Goal: Task Accomplishment & Management: Use online tool/utility

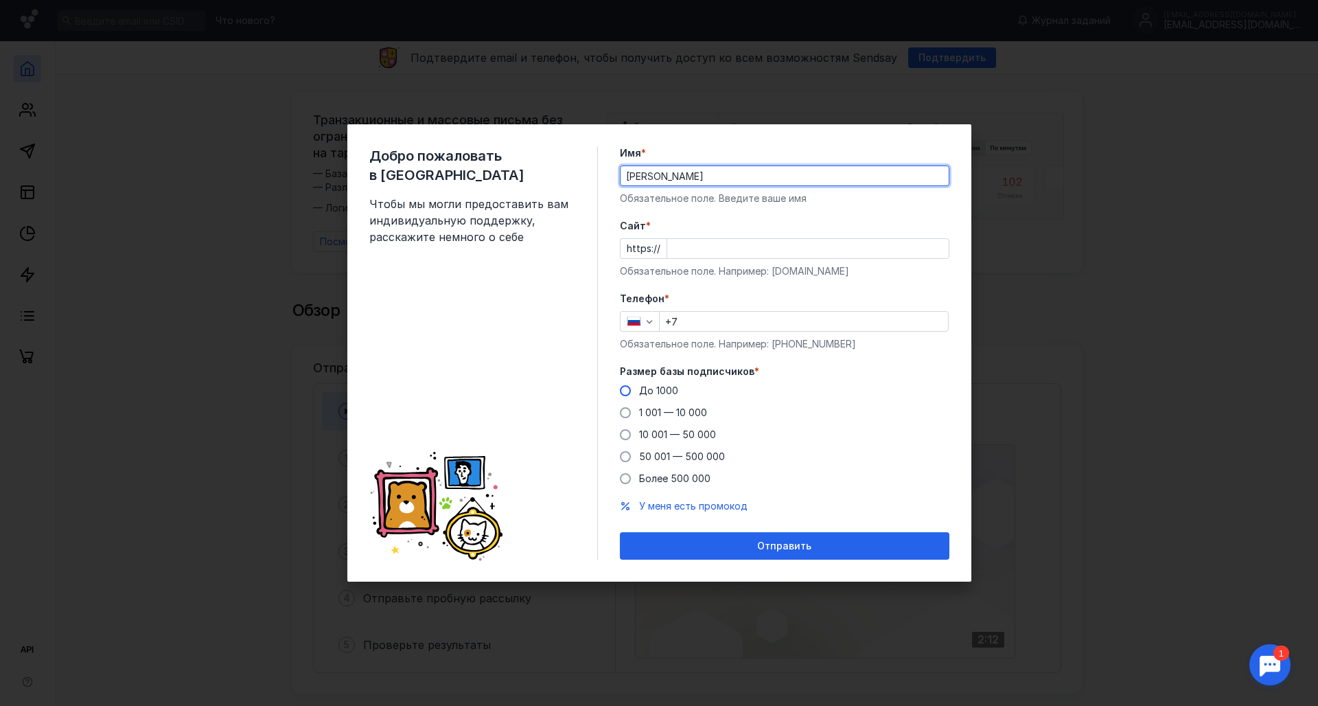
type input "[PERSON_NAME]"
click at [660, 388] on span "До 1000" at bounding box center [658, 391] width 39 height 12
click at [0, 0] on input "До 1000" at bounding box center [0, 0] width 0 height 0
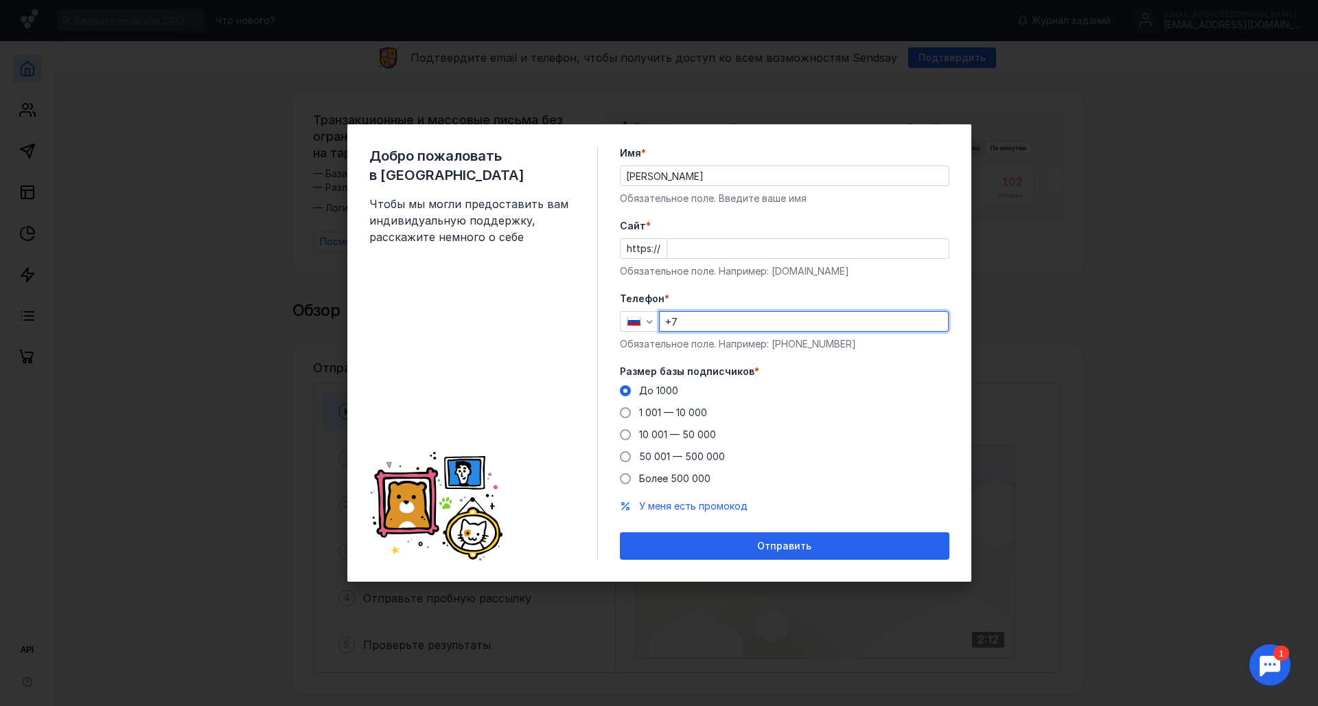
click at [707, 325] on input "+7" at bounding box center [804, 321] width 288 height 19
type input "[PHONE_NUMBER]"
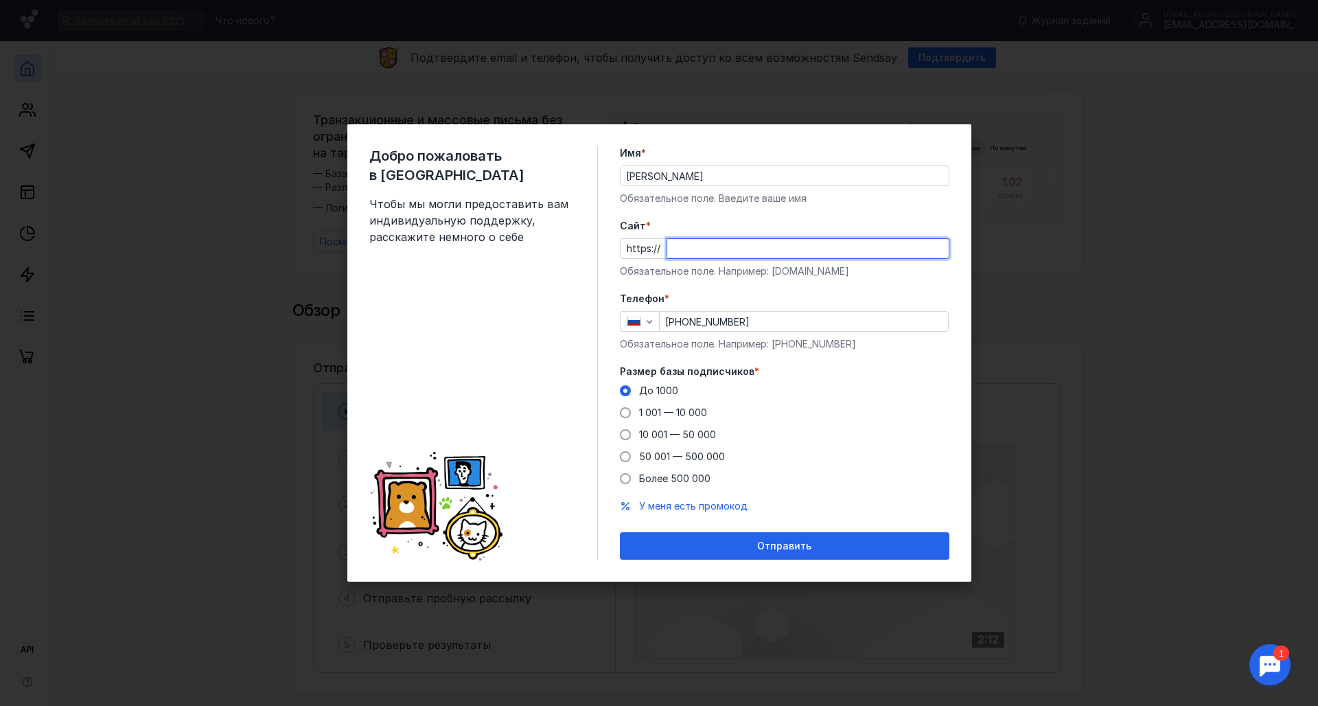
type input "0"
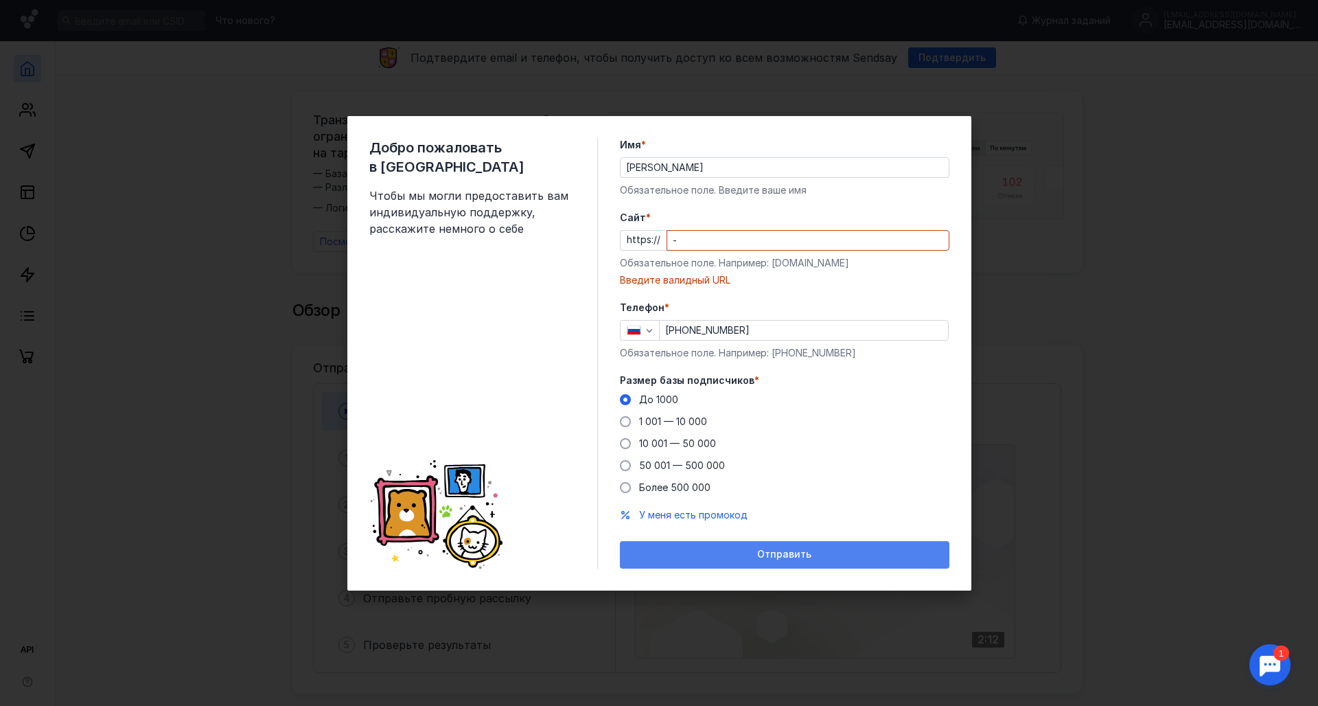
click at [821, 551] on div "Отправить" at bounding box center [785, 555] width 316 height 12
click at [762, 238] on input "-" at bounding box center [808, 240] width 282 height 19
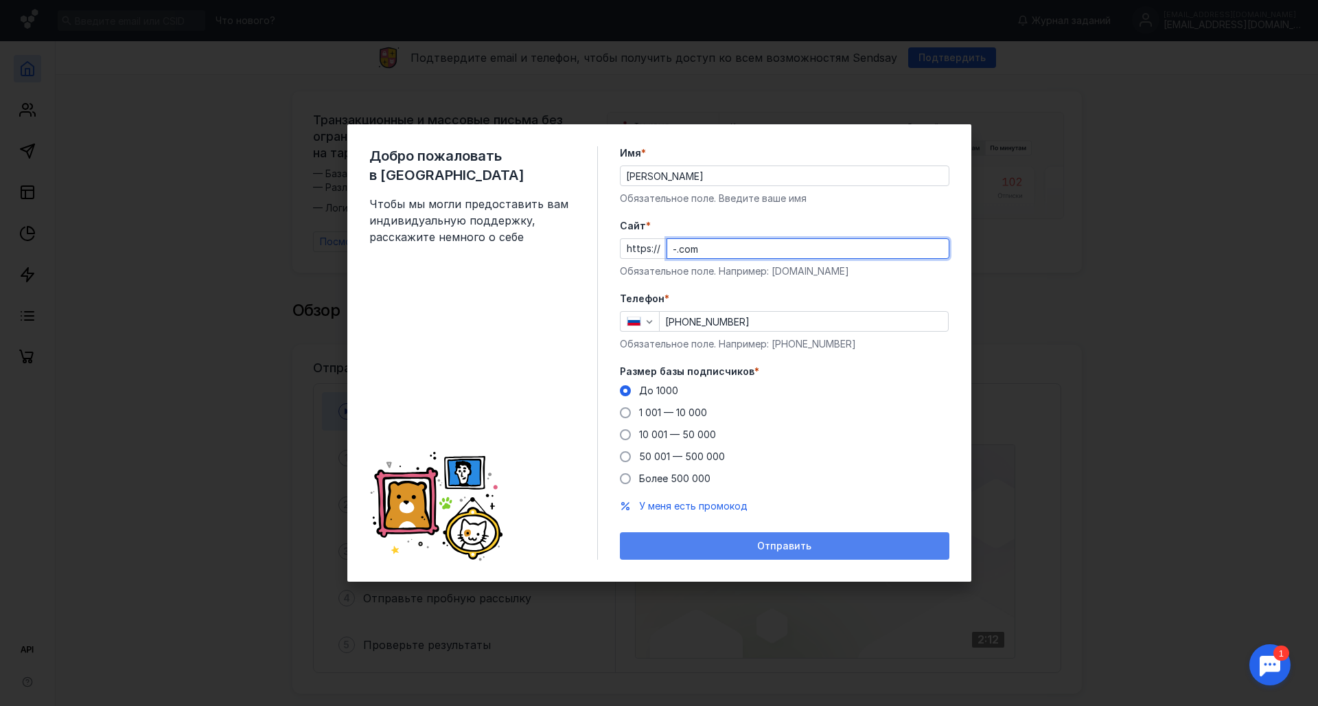
type input "-.com"
click at [839, 540] on div "Отправить" at bounding box center [785, 545] width 330 height 27
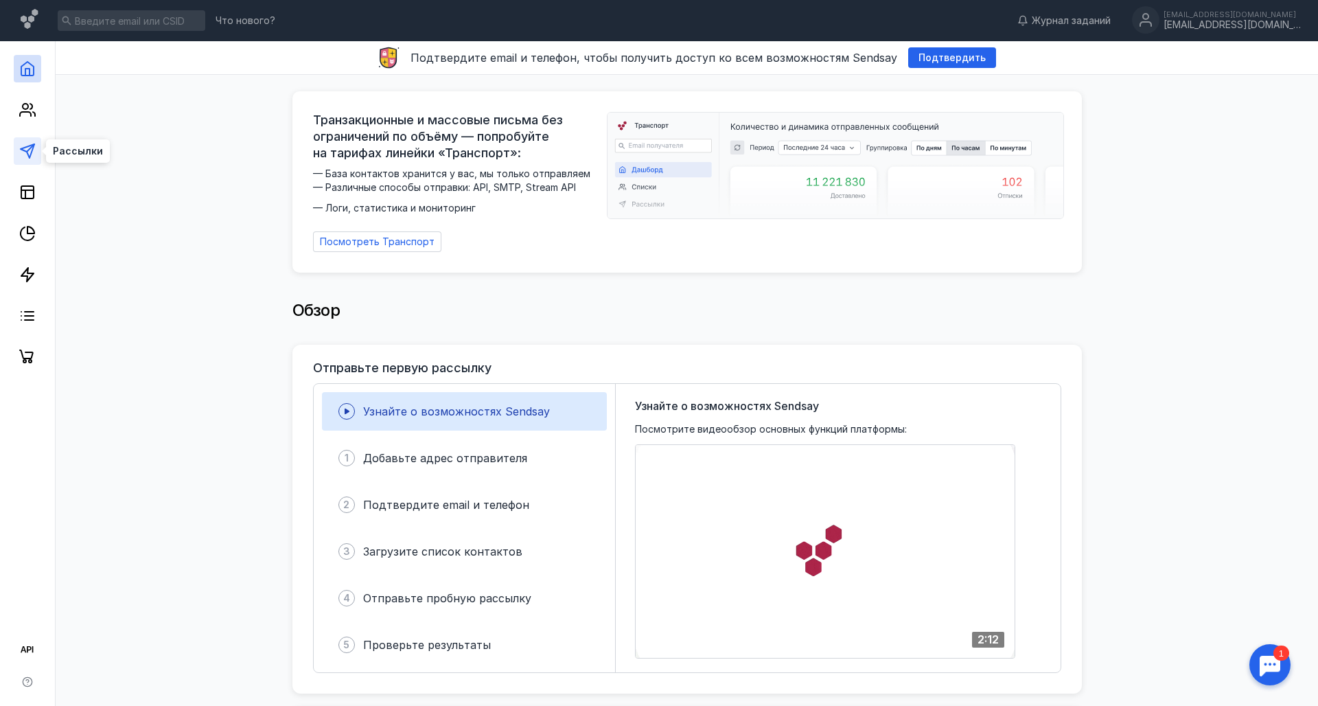
click at [27, 147] on polygon at bounding box center [28, 151] width 14 height 14
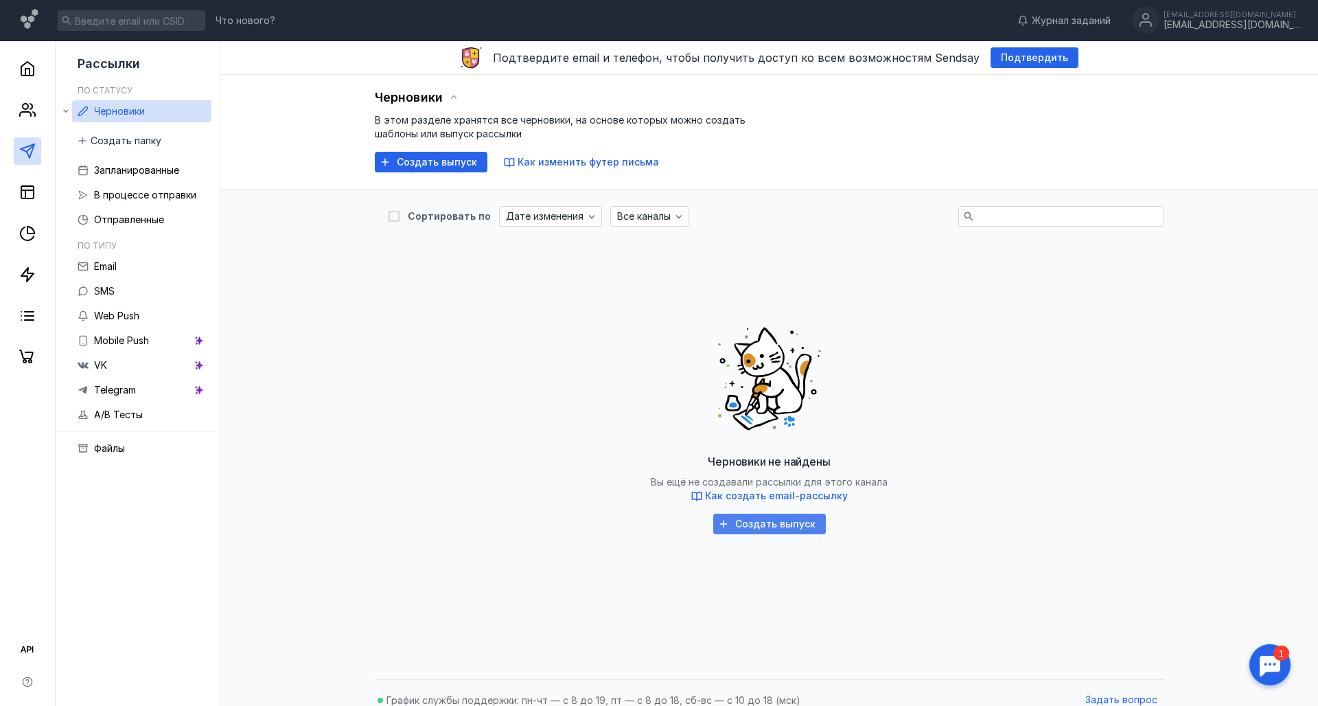
click at [792, 521] on span "Создать выпуск" at bounding box center [775, 524] width 80 height 12
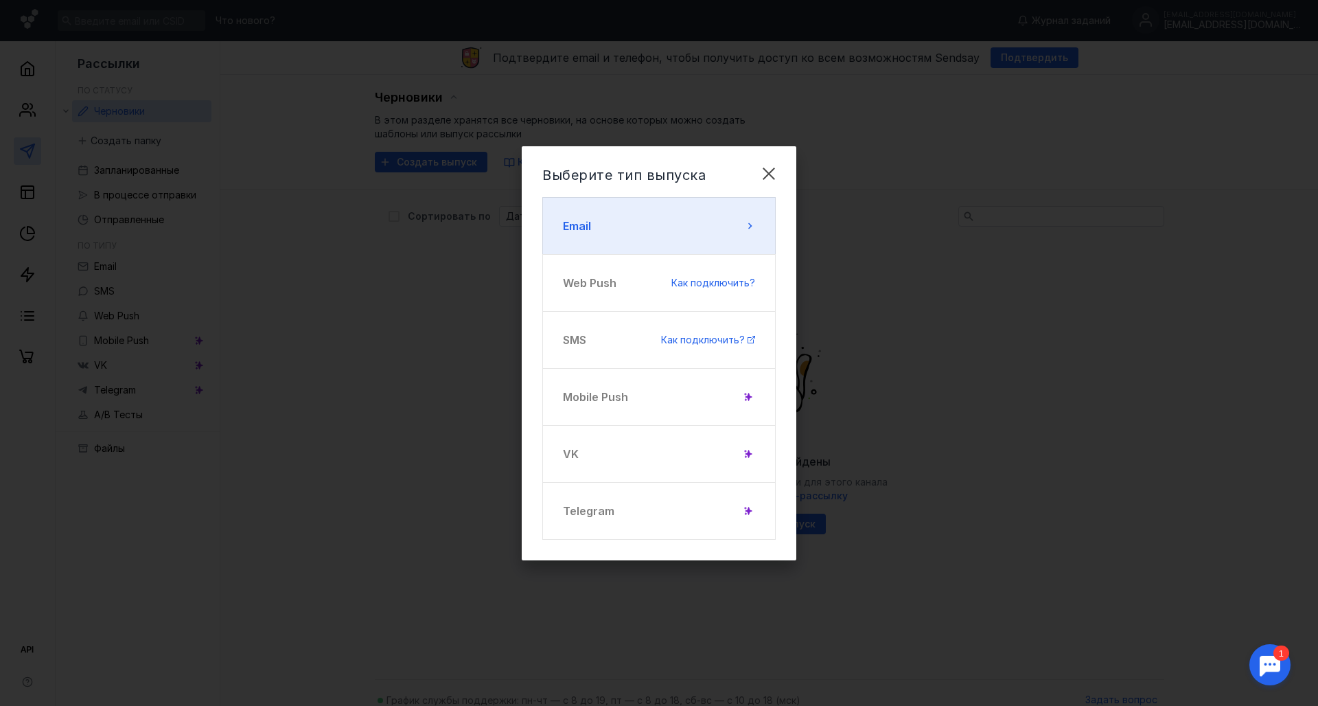
click at [701, 223] on button "Email" at bounding box center [658, 226] width 233 height 58
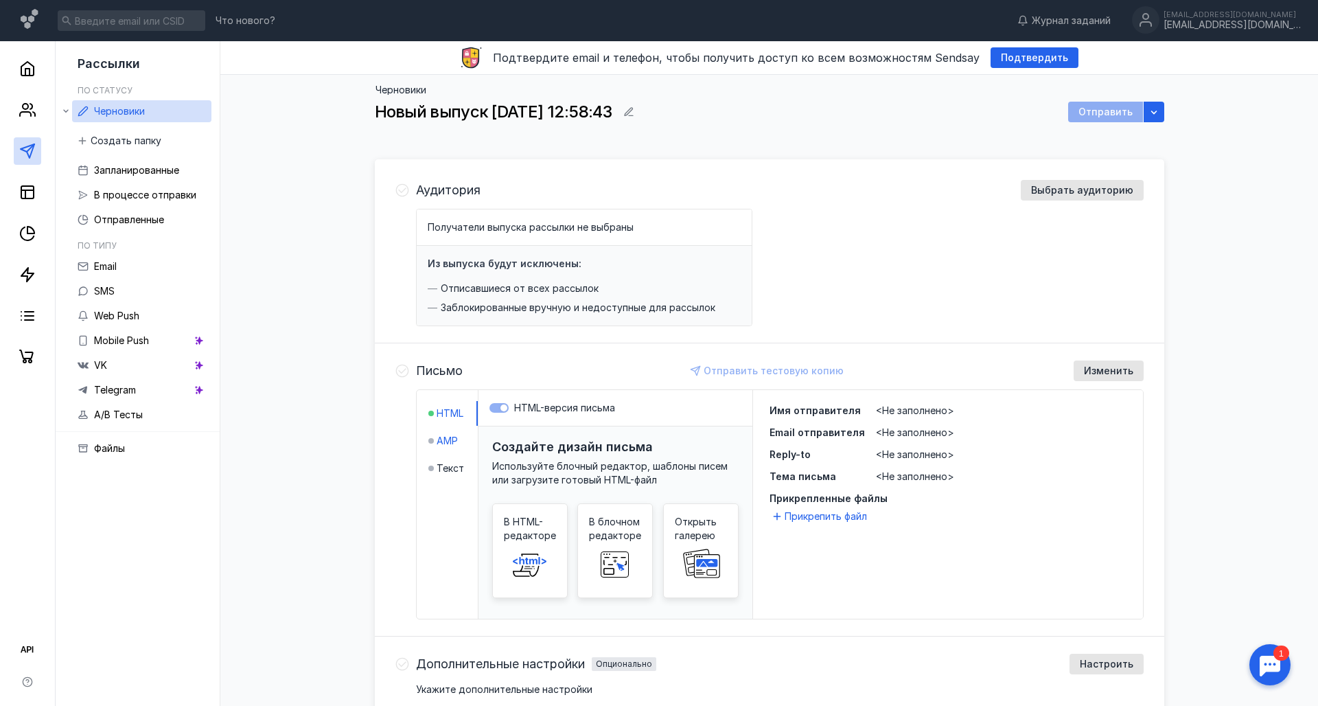
click at [453, 445] on span "AMP" at bounding box center [447, 441] width 21 height 14
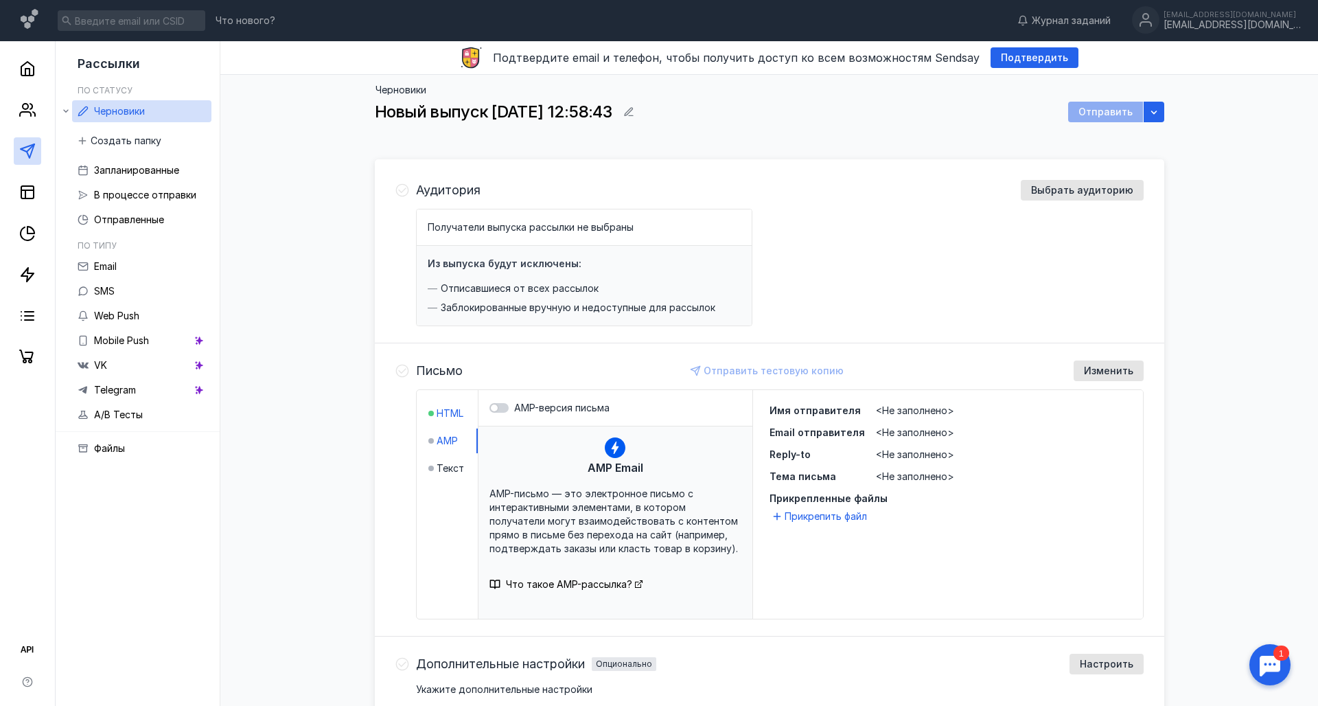
click at [453, 414] on span "HTML" at bounding box center [450, 414] width 27 height 14
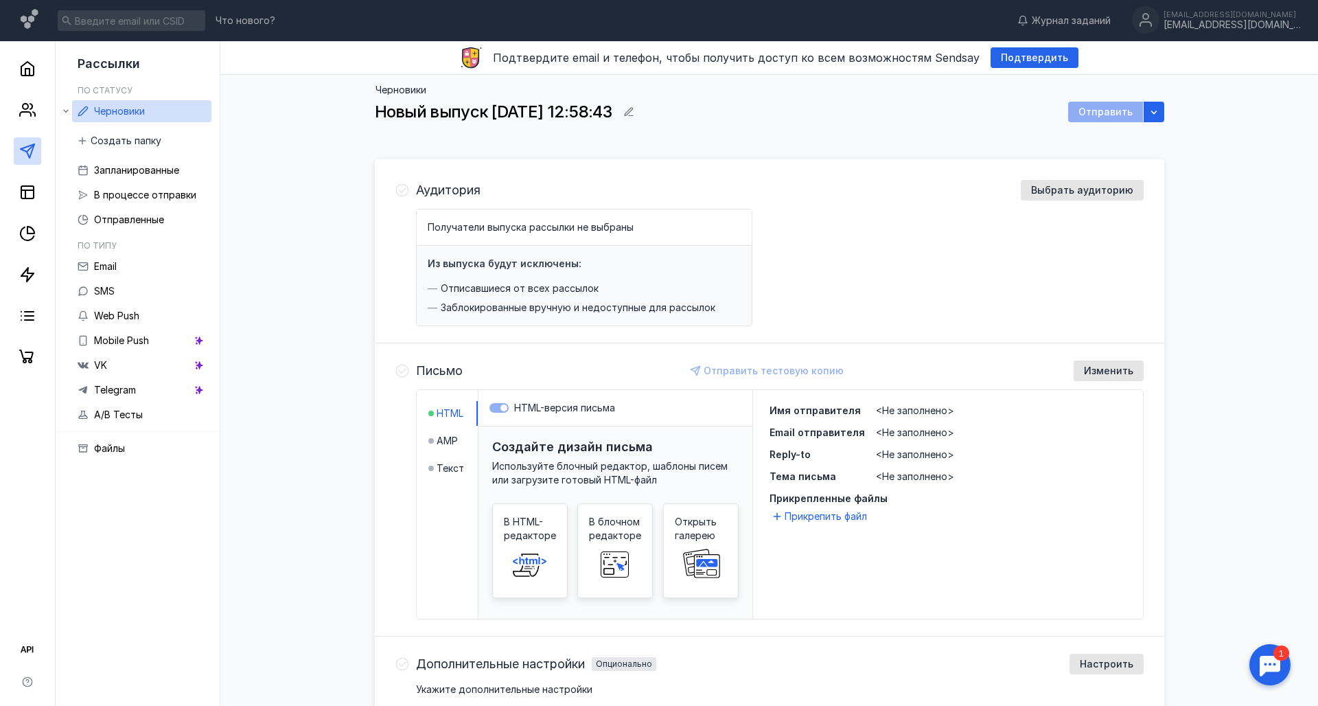
click at [461, 439] on li "AMP" at bounding box center [452, 440] width 49 height 25
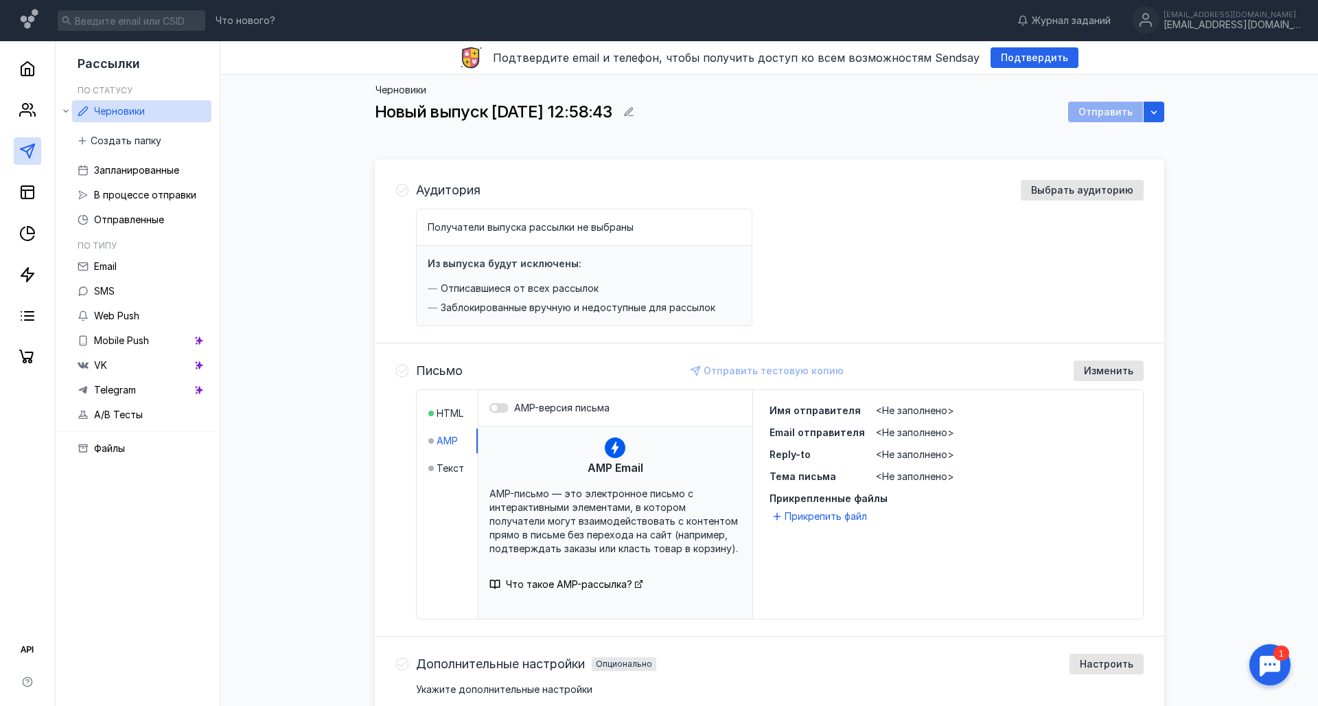
click at [501, 409] on div at bounding box center [499, 408] width 19 height 10
click at [490, 408] on input "AMP-версия письма" at bounding box center [490, 408] width 0 height 0
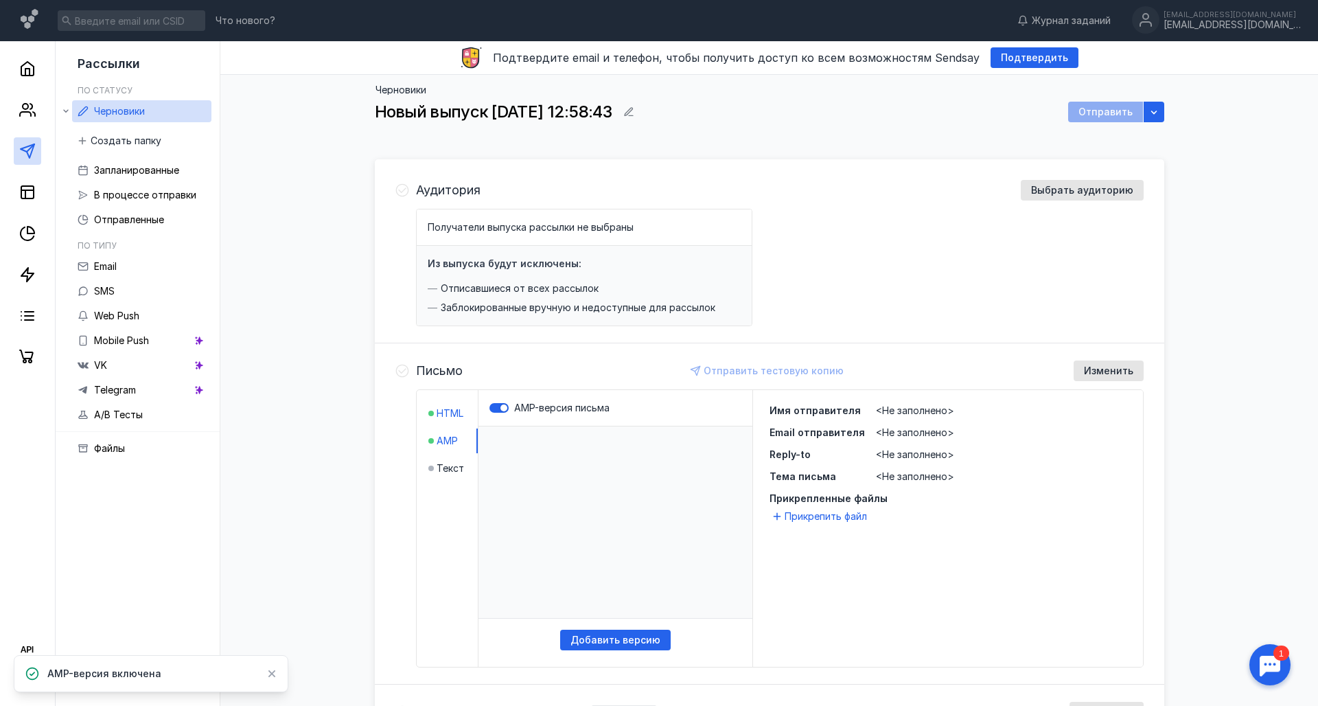
click at [448, 412] on span "HTML" at bounding box center [450, 414] width 27 height 14
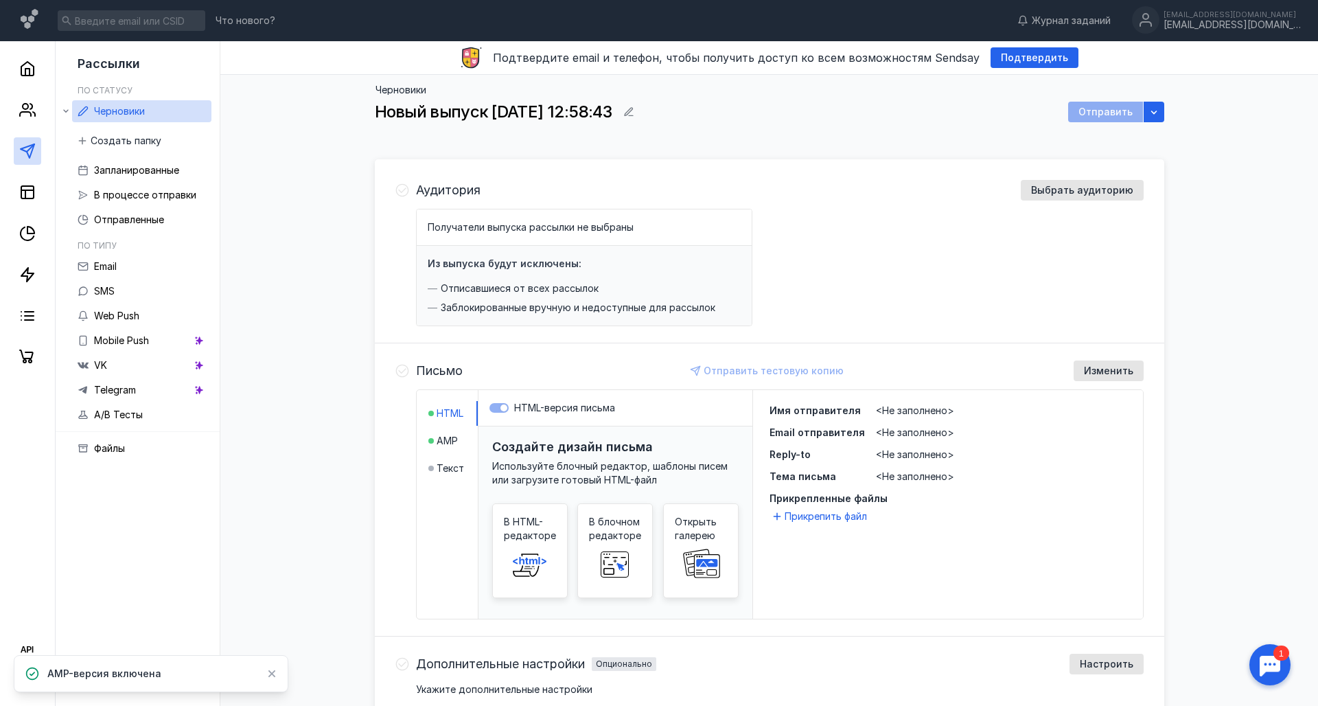
drag, startPoint x: 443, startPoint y: 435, endPoint x: 482, endPoint y: 410, distance: 46.7
click at [443, 435] on span "AMP" at bounding box center [447, 441] width 21 height 14
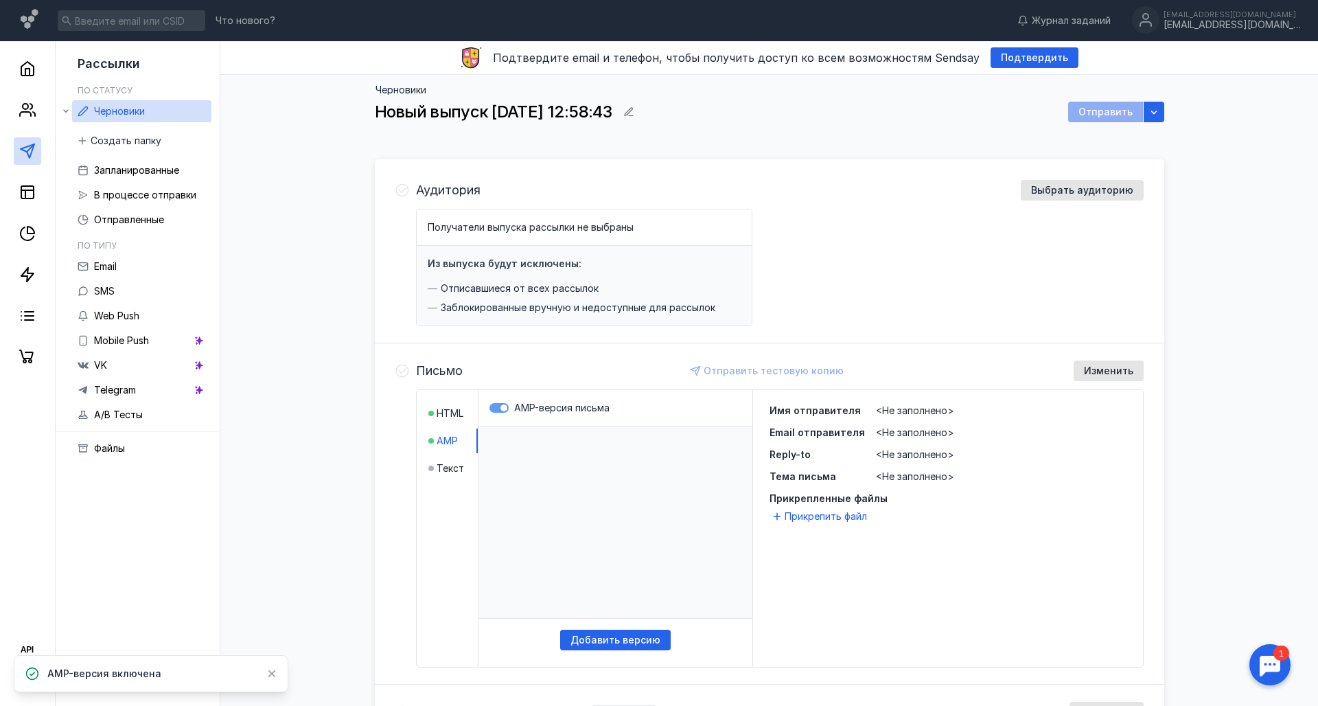
click at [498, 407] on div at bounding box center [499, 408] width 19 height 10
click at [490, 408] on input "AMP-версия письма" at bounding box center [490, 408] width 0 height 0
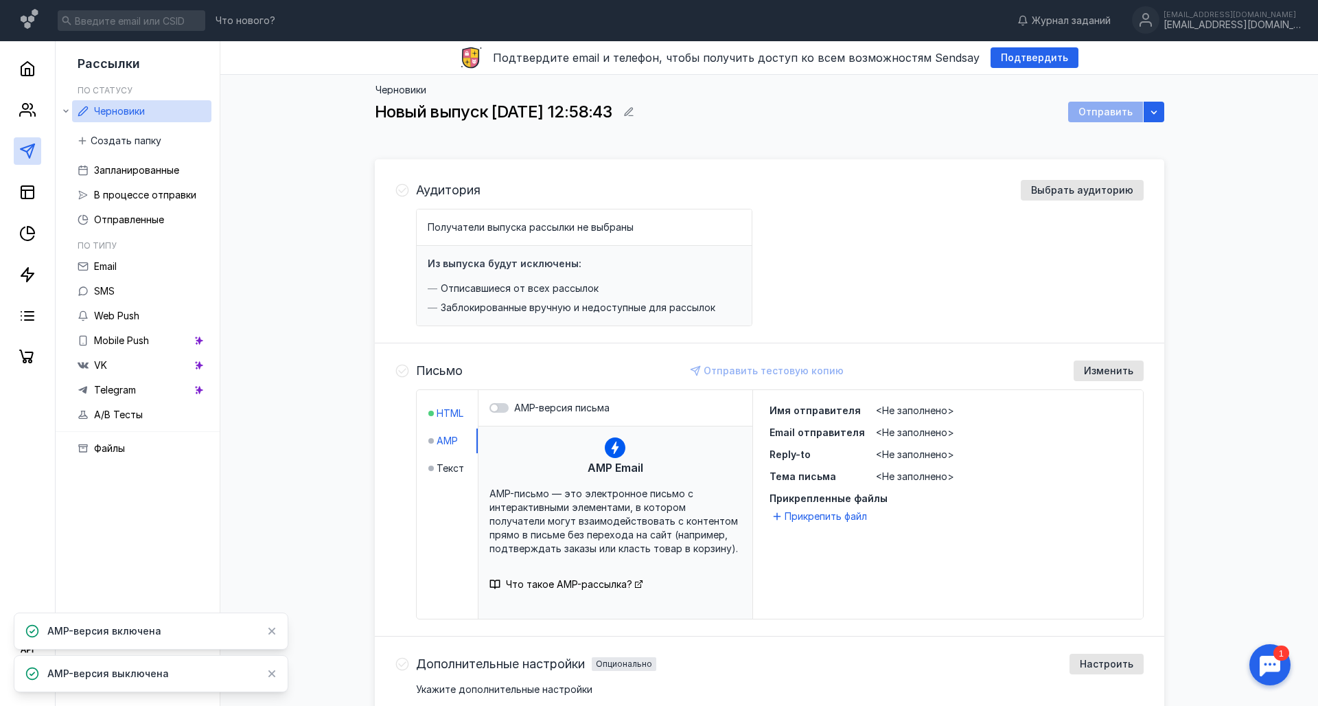
click at [454, 411] on span "HTML" at bounding box center [450, 414] width 27 height 14
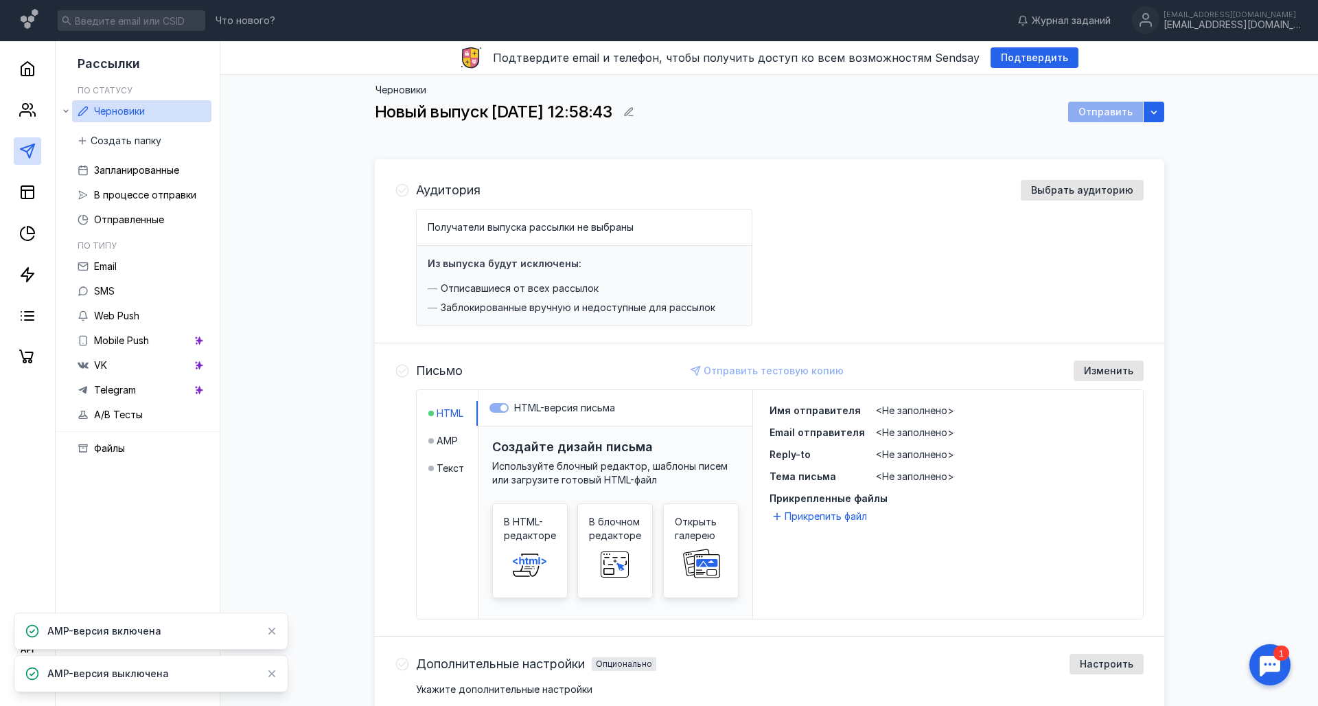
scroll to position [151, 0]
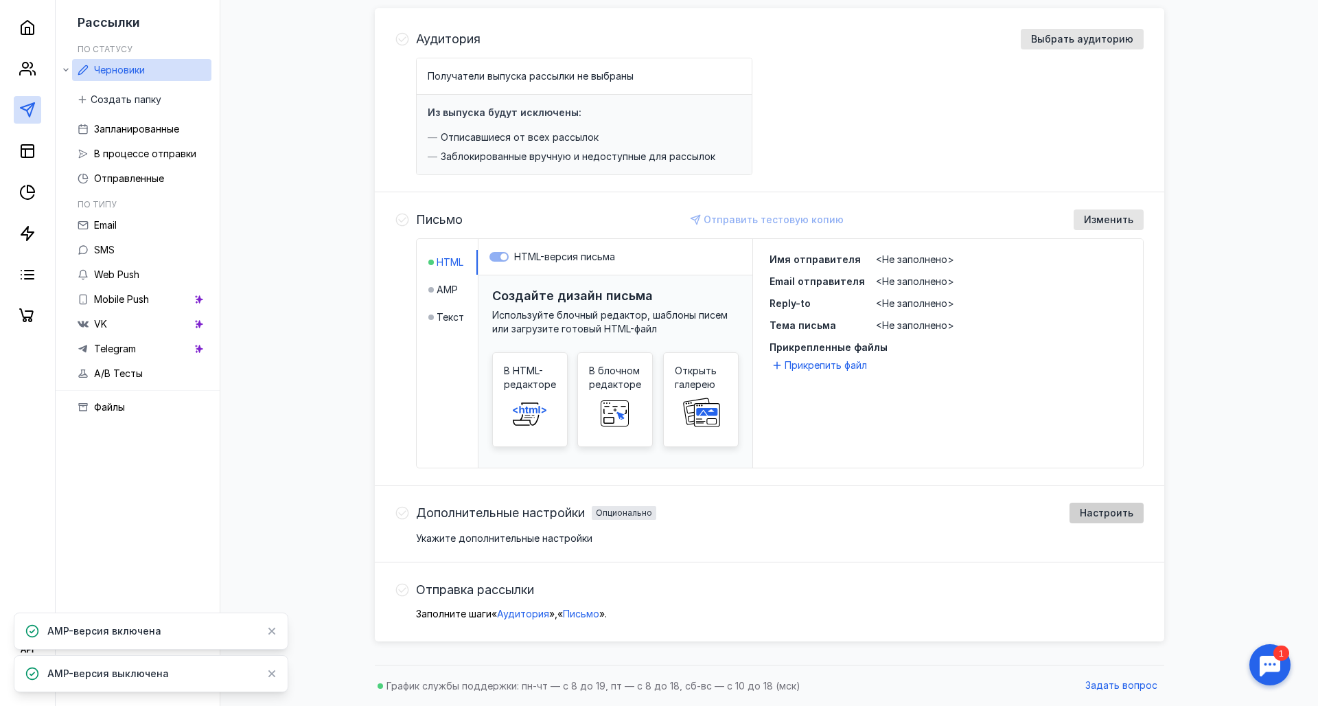
click at [1127, 515] on span "Настроить" at bounding box center [1107, 513] width 54 height 12
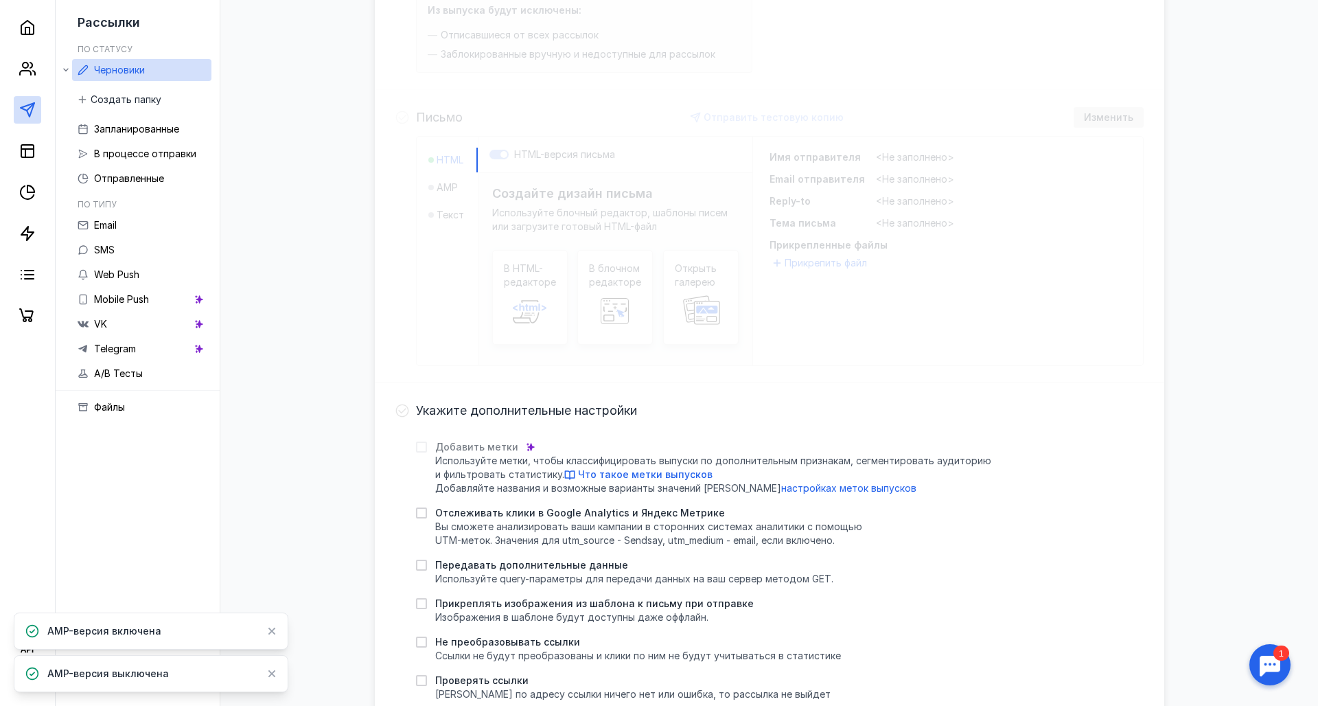
scroll to position [363, 0]
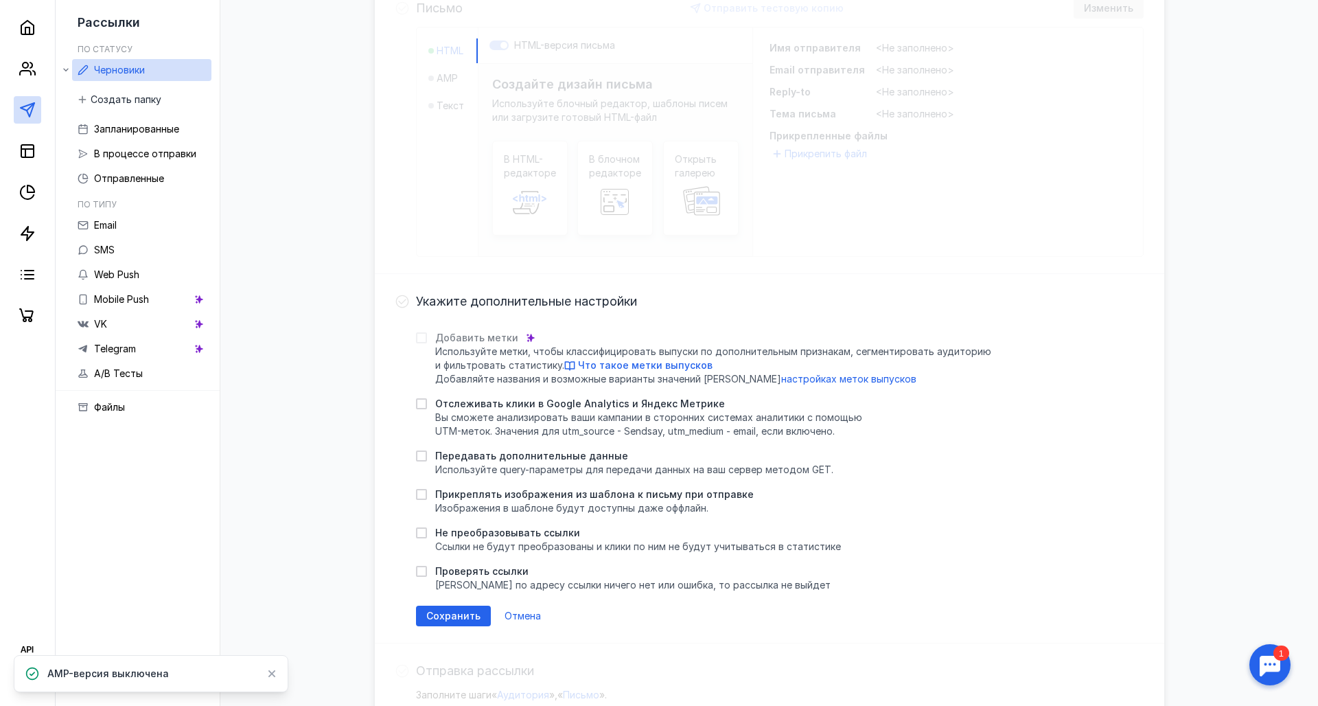
click at [428, 340] on label "Добавить метки" at bounding box center [477, 338] width 122 height 14
click at [423, 339] on icon at bounding box center [422, 338] width 10 height 10
click at [525, 611] on span "Отмена" at bounding box center [523, 616] width 36 height 12
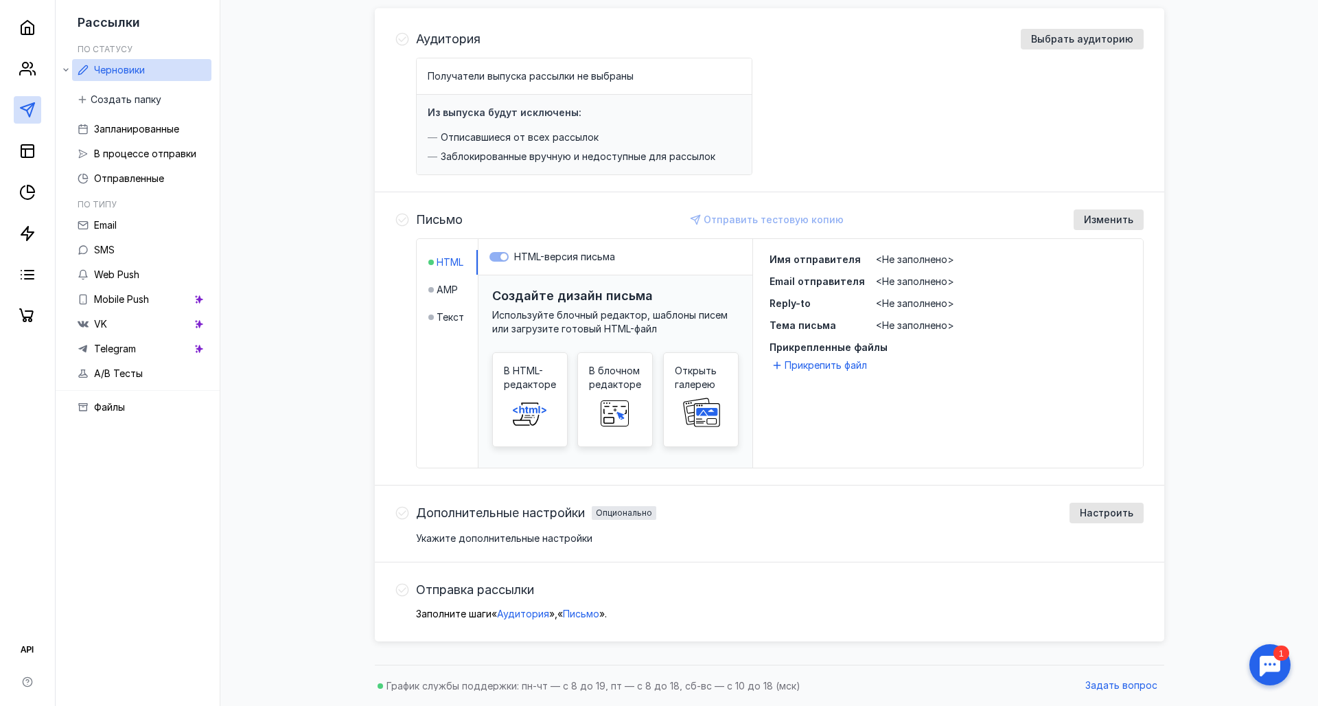
scroll to position [0, 0]
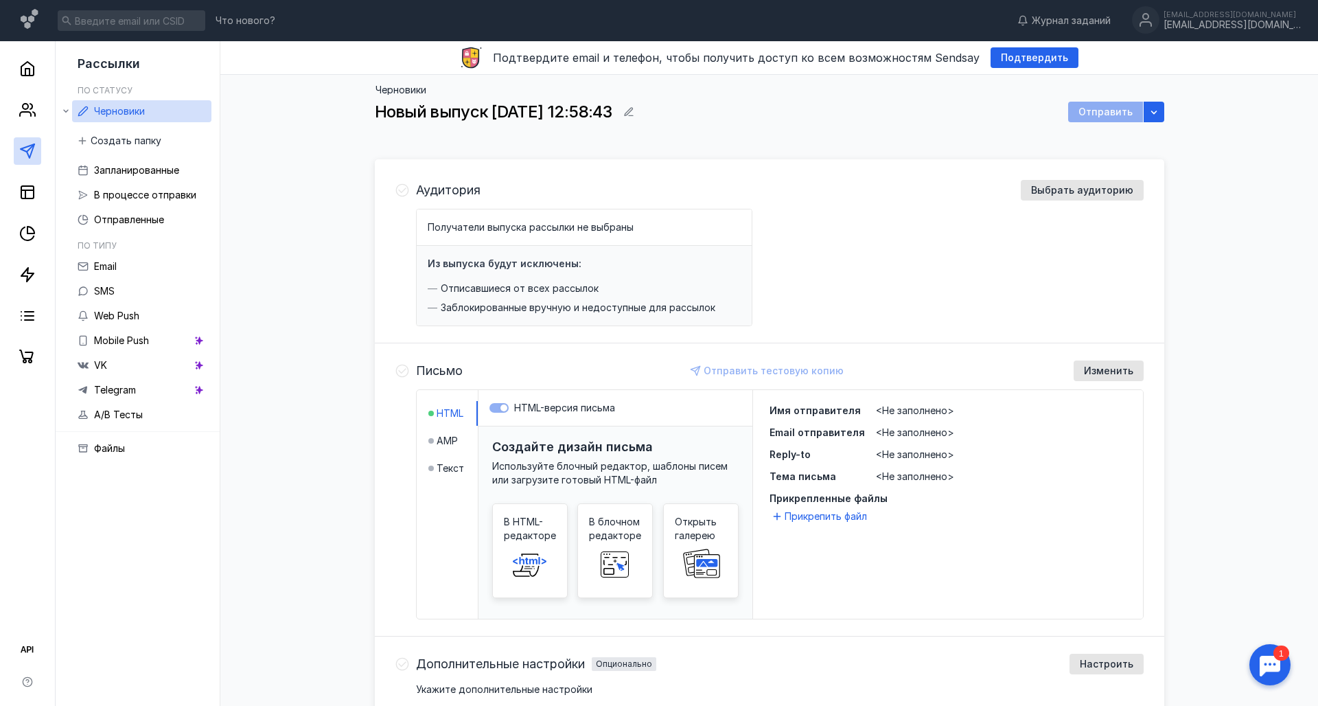
click at [1084, 179] on div "Аудитория Выбрать аудиторию Получатели выпуска рассылки не выбраны Из выпуска б…" at bounding box center [770, 253] width 790 height 181
click at [1080, 189] on span "Выбрать аудиторию" at bounding box center [1082, 191] width 102 height 12
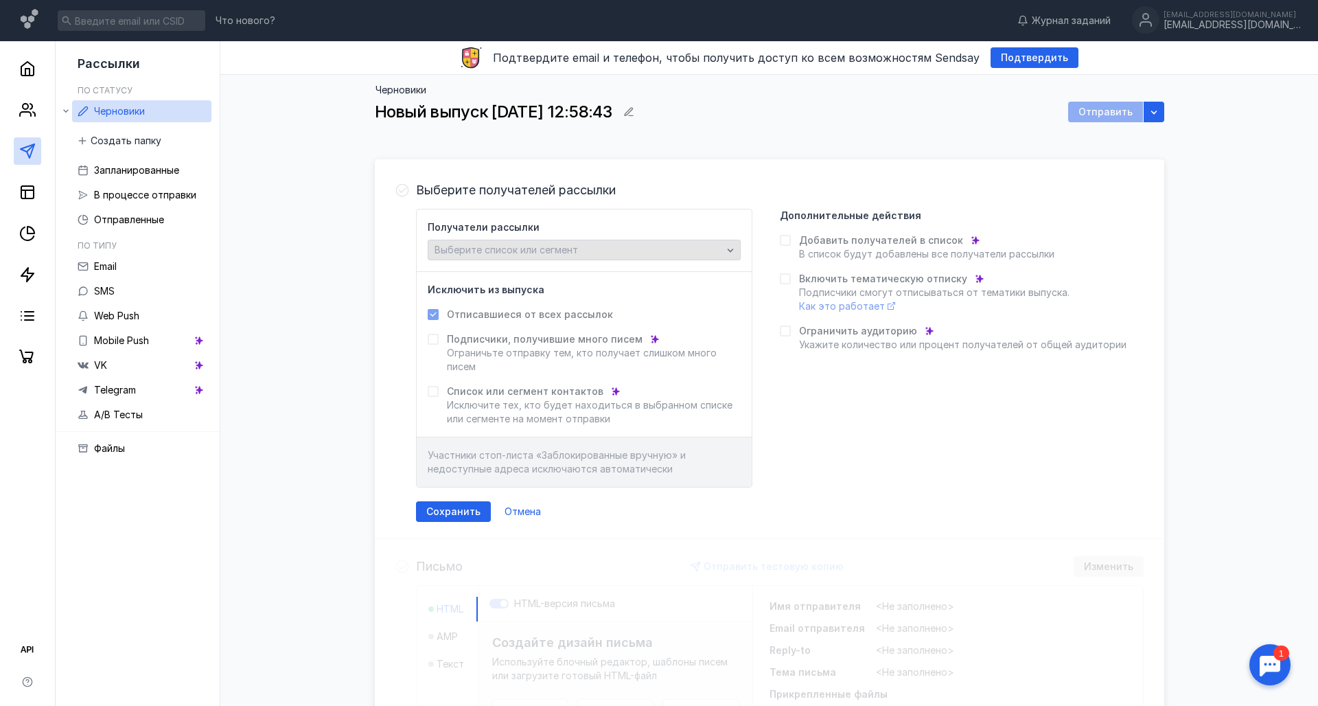
click at [711, 258] on div "Выберите список или сегмент" at bounding box center [584, 250] width 313 height 21
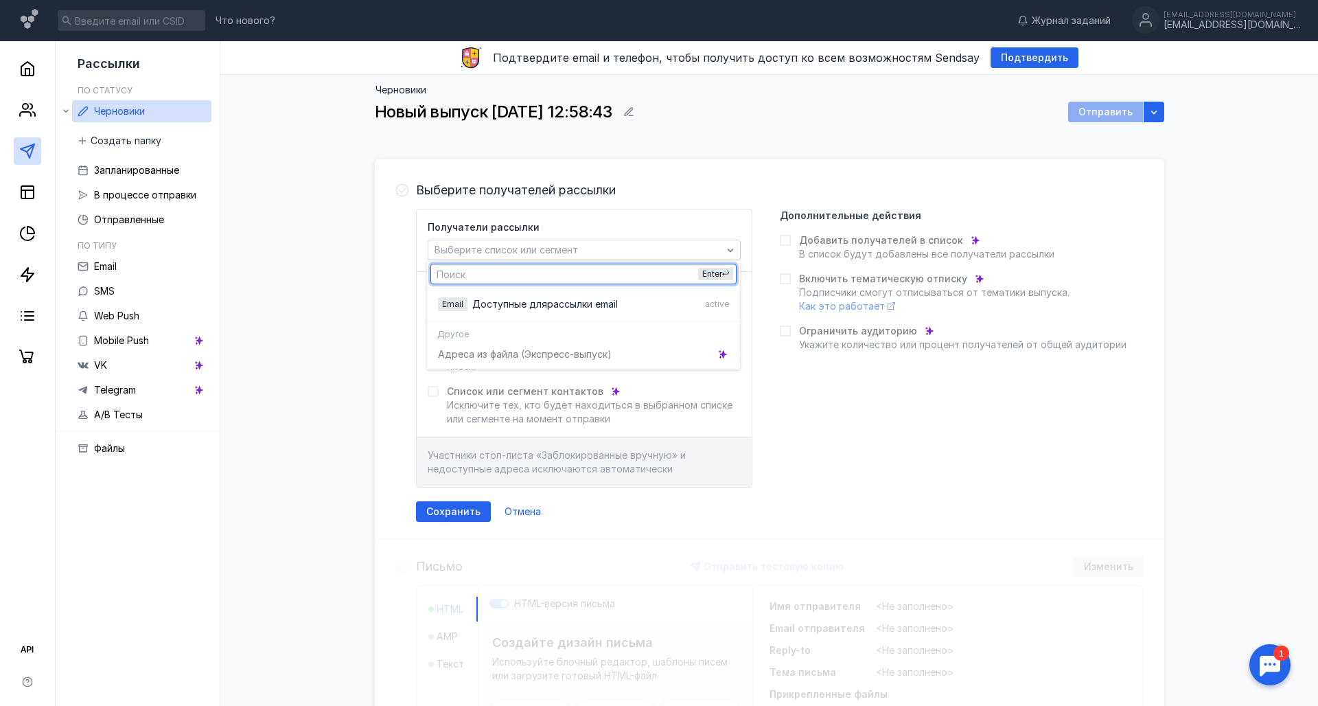
click at [652, 236] on div "Получатели рассылки Выберите список или сегмент" at bounding box center [584, 240] width 313 height 40
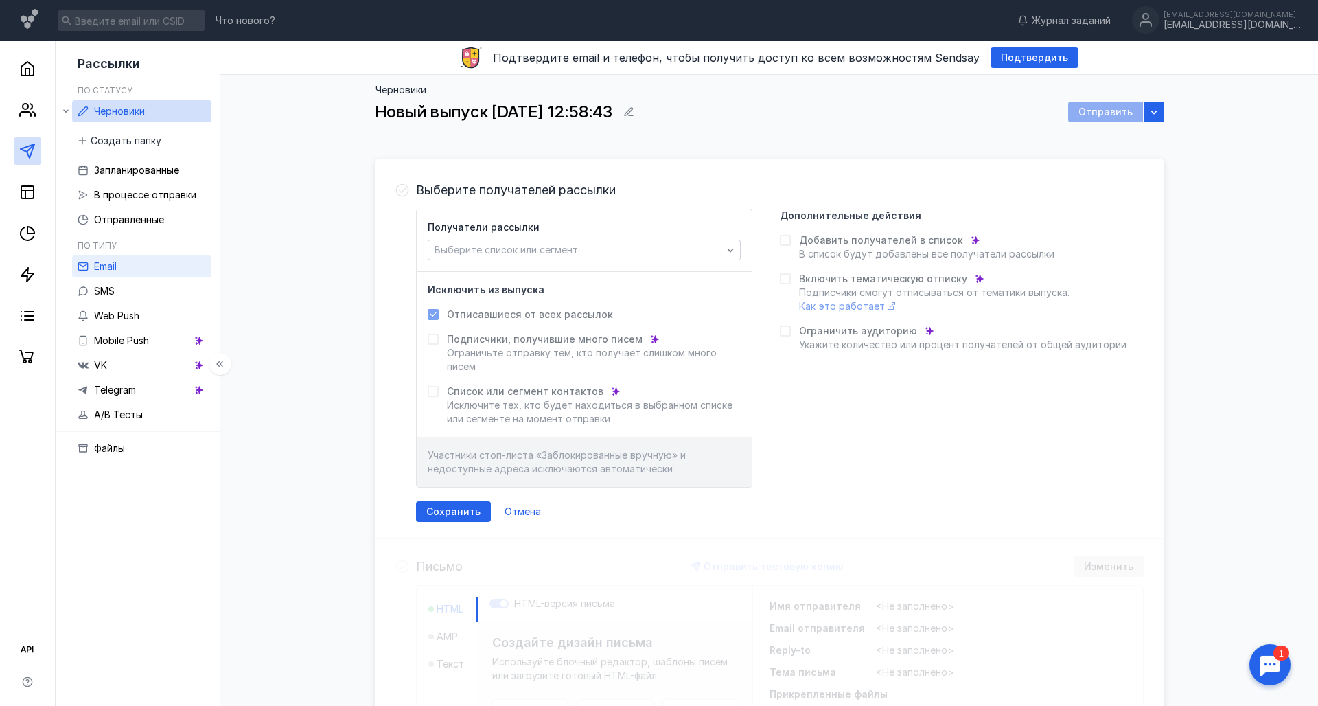
click at [111, 274] on div "Email" at bounding box center [105, 266] width 23 height 16
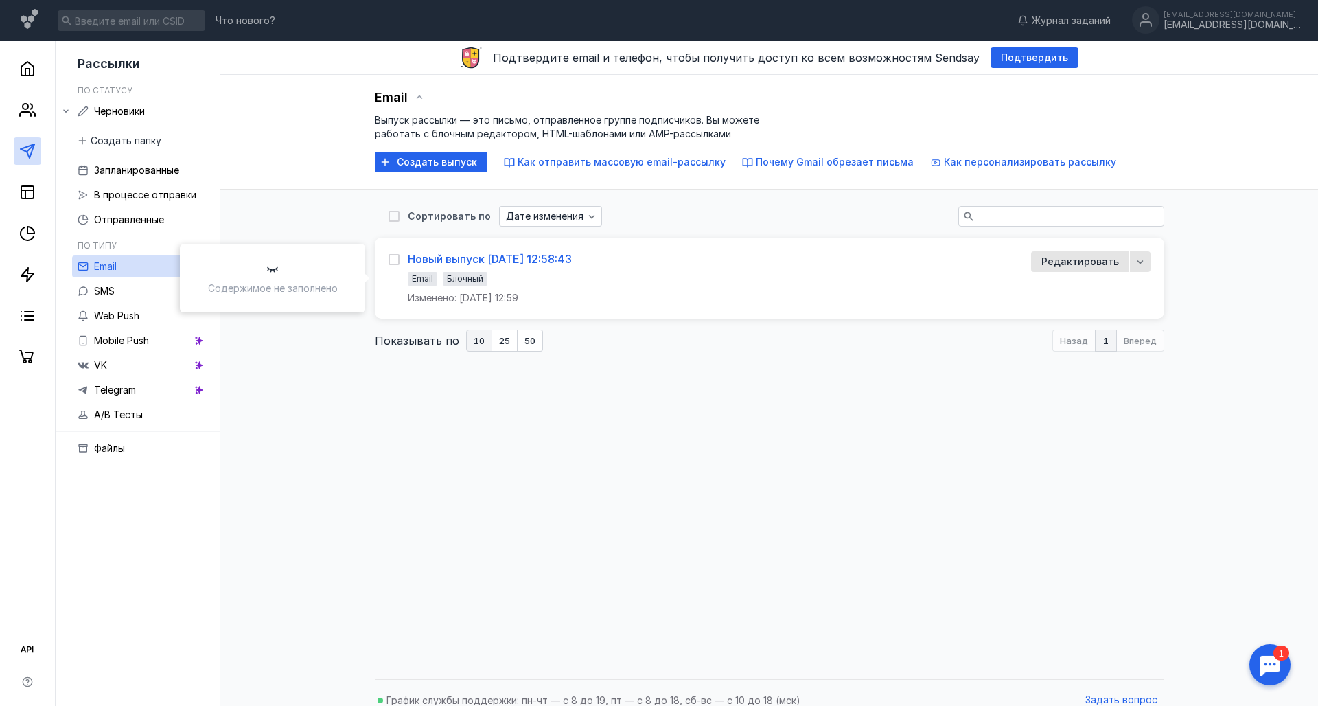
click at [531, 262] on div "Новый выпуск [DATE] 12:58:43" at bounding box center [490, 259] width 164 height 14
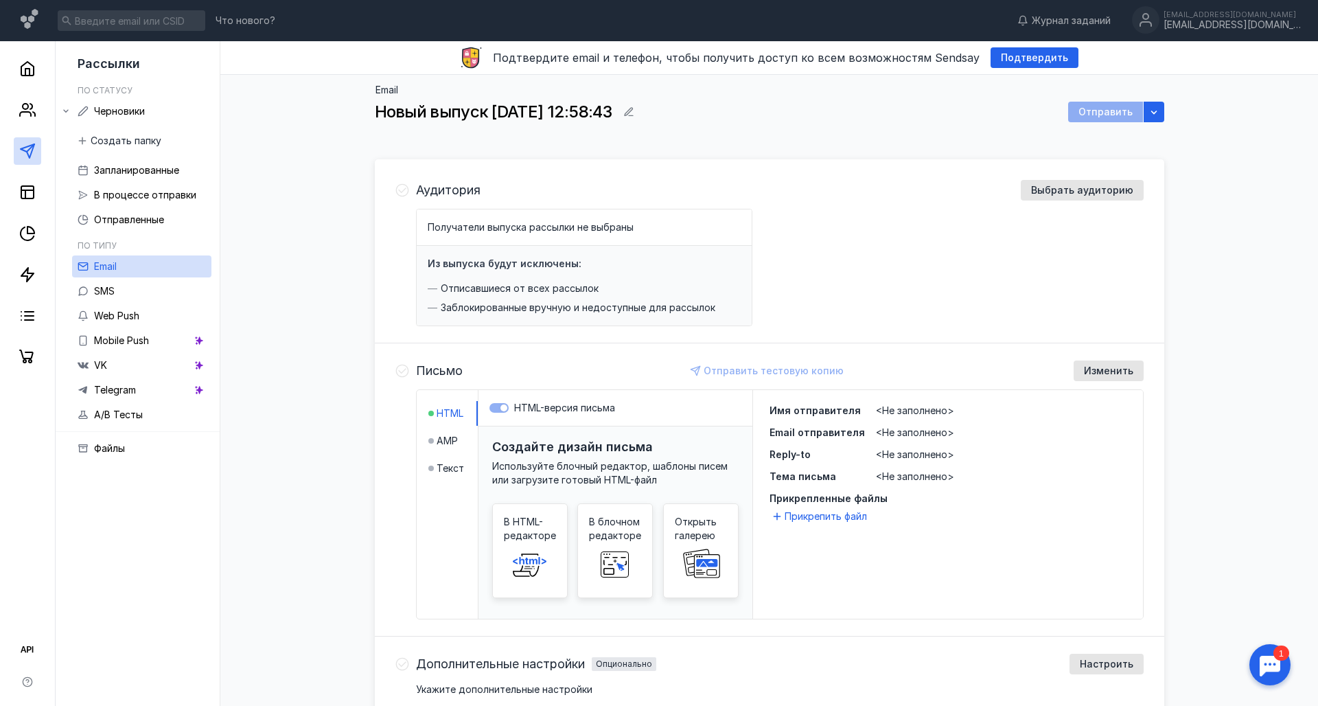
scroll to position [151, 0]
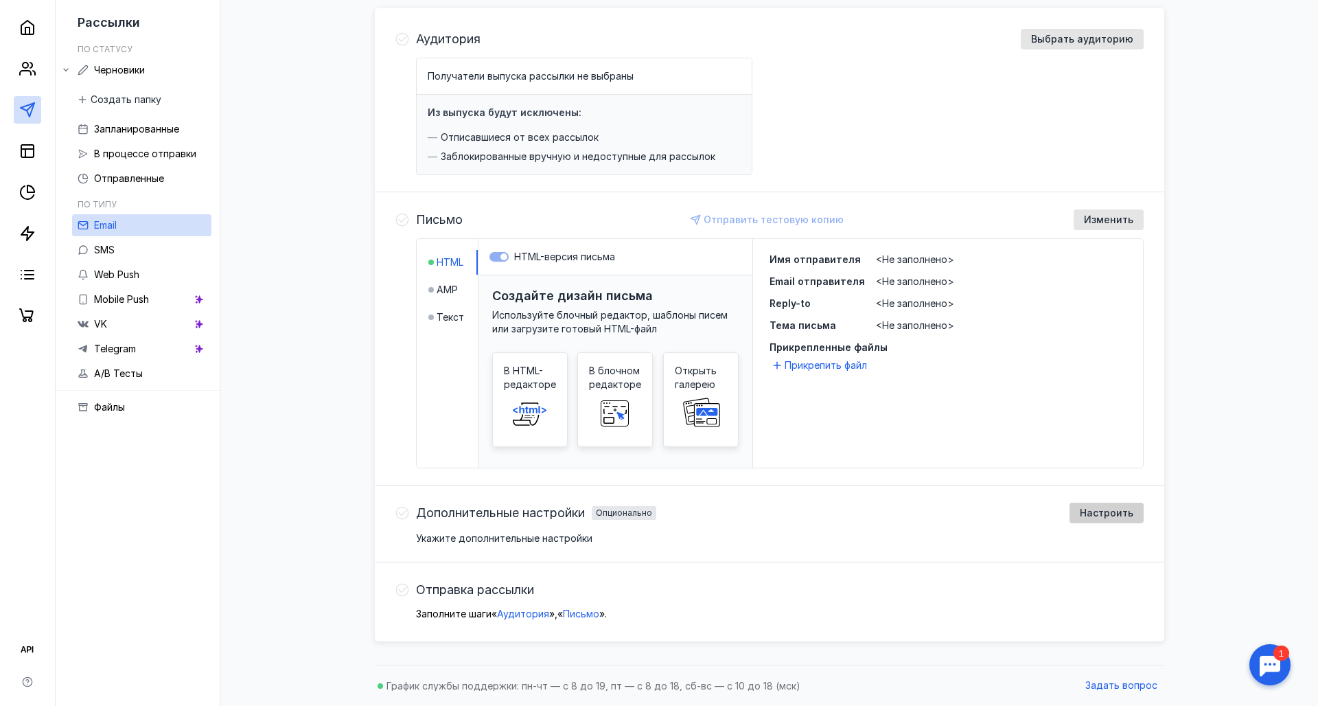
click at [1078, 514] on div "Настроить" at bounding box center [1106, 513] width 67 height 12
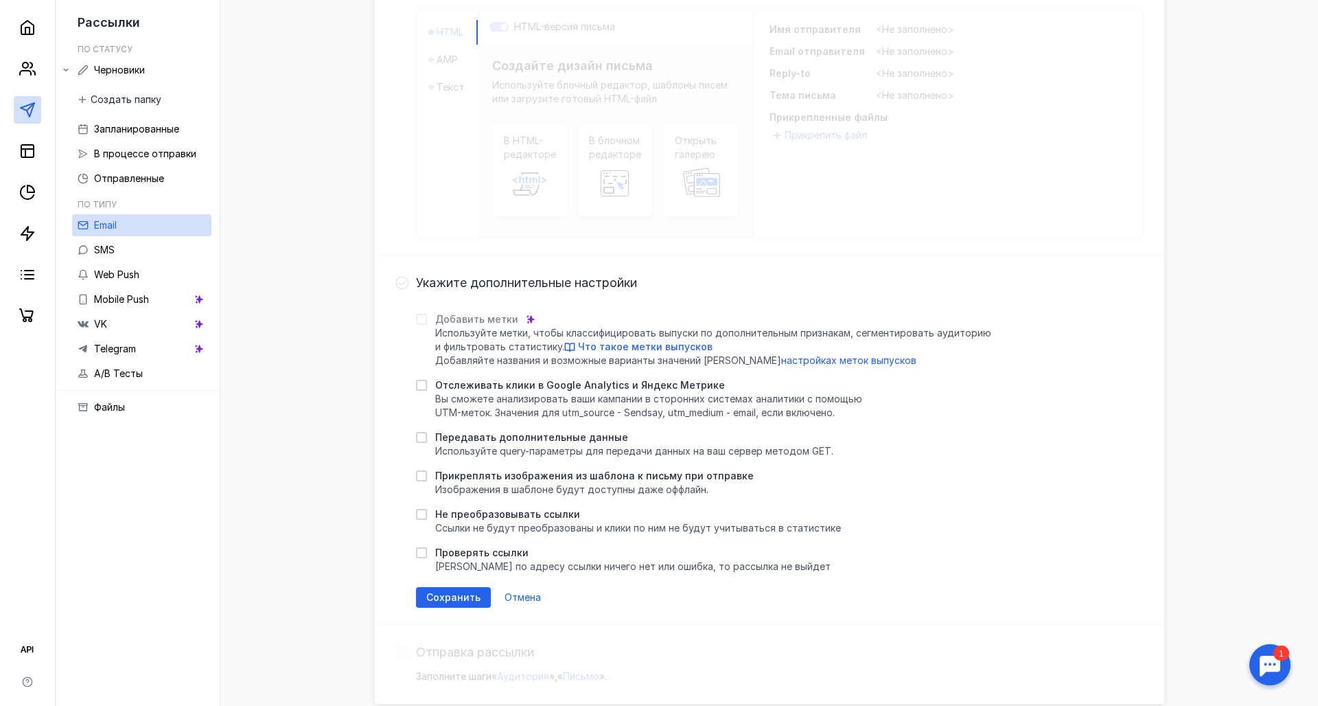
scroll to position [444, 0]
